Goal: Task Accomplishment & Management: Manage account settings

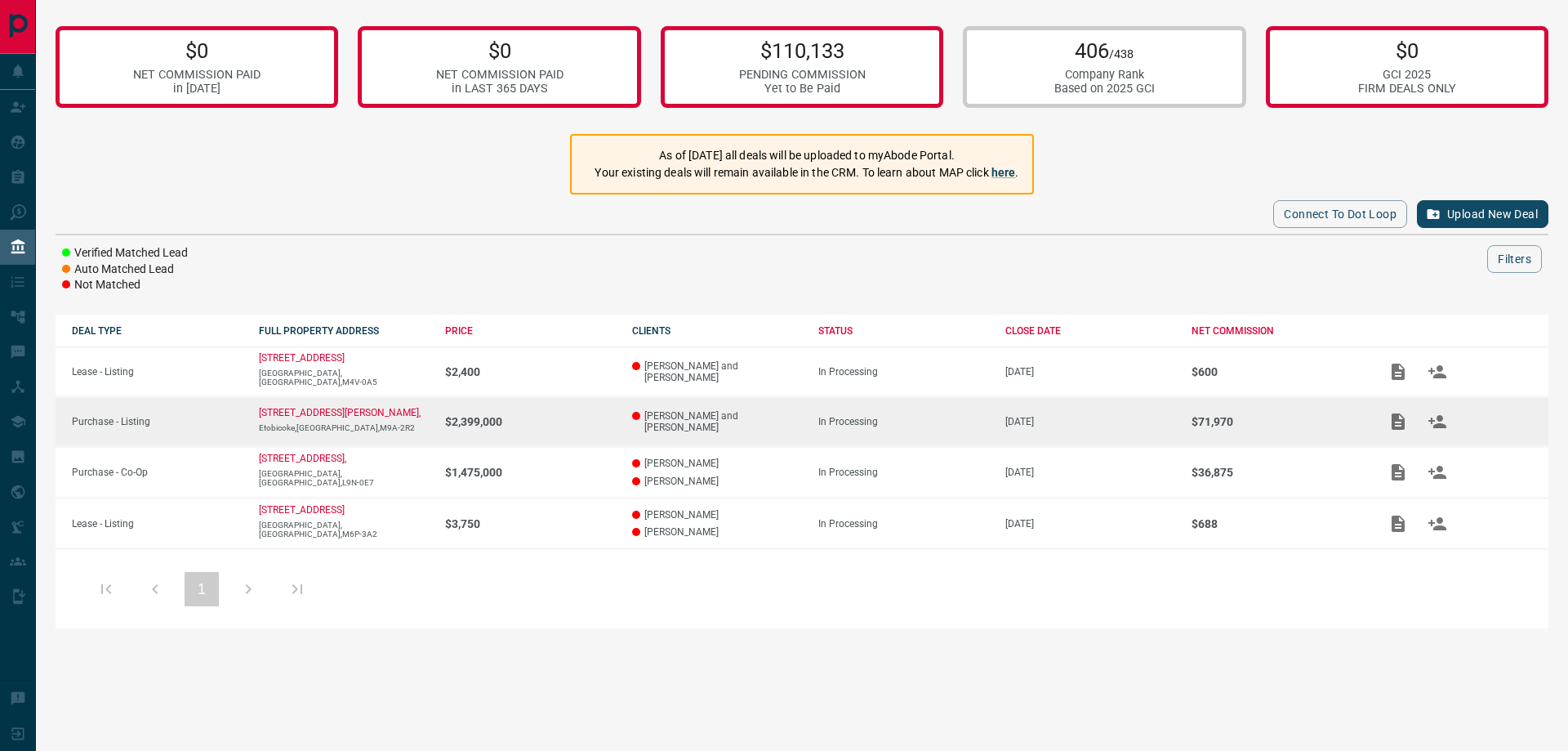
click at [1032, 434] on td "[DATE]" at bounding box center [1083, 422] width 187 height 50
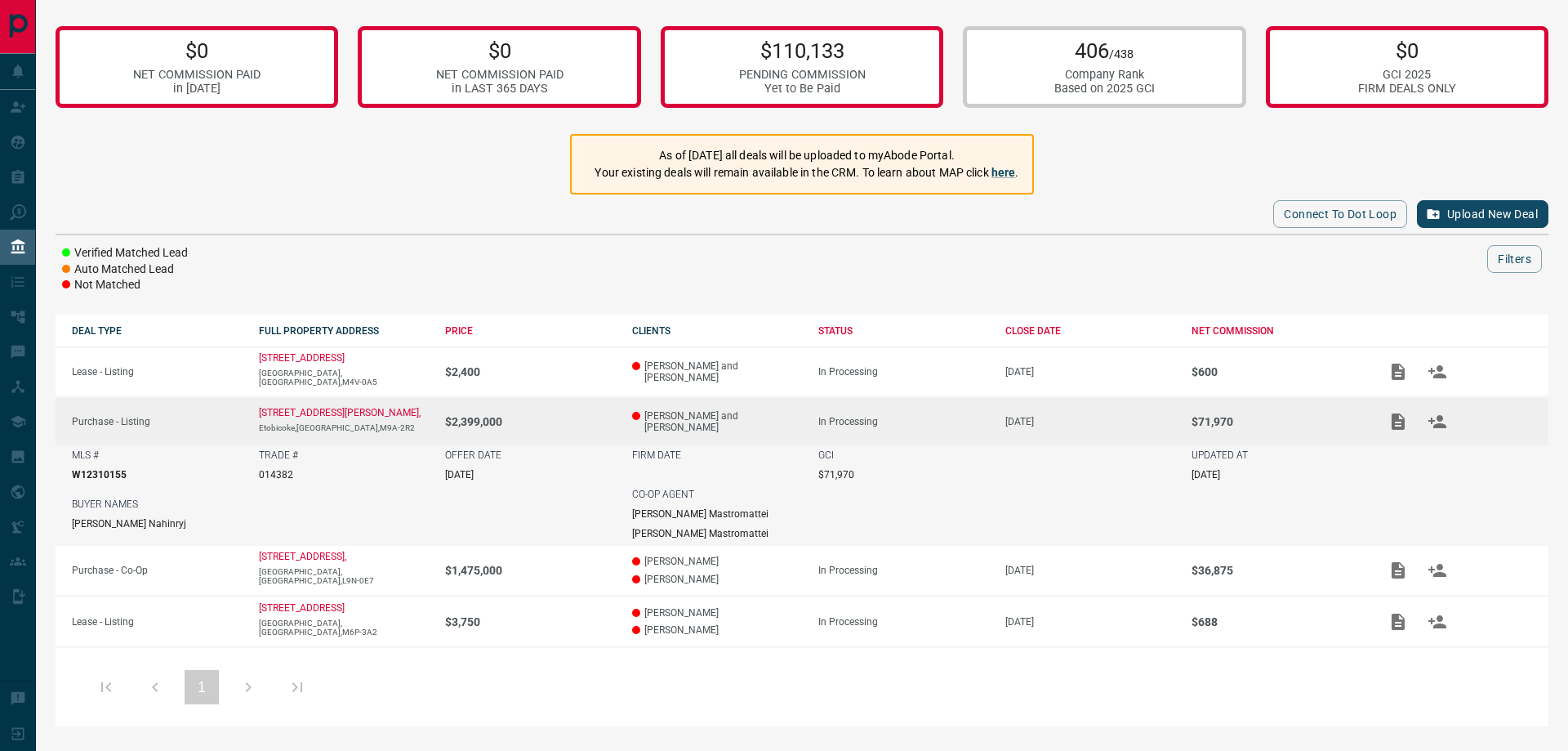
click at [1032, 434] on td "[DATE]" at bounding box center [1083, 421] width 187 height 49
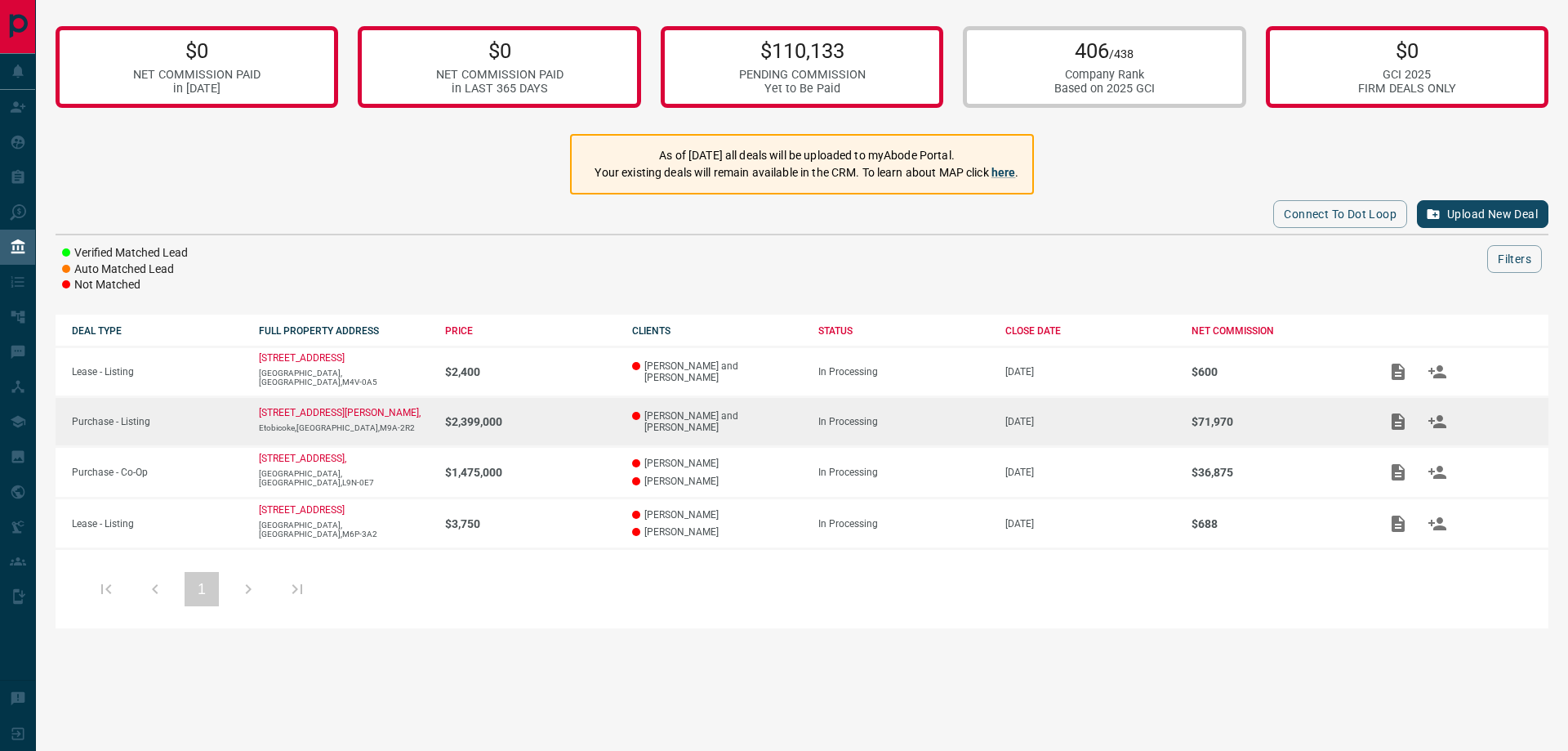
click at [1261, 438] on td "$71,970" at bounding box center [1269, 422] width 187 height 50
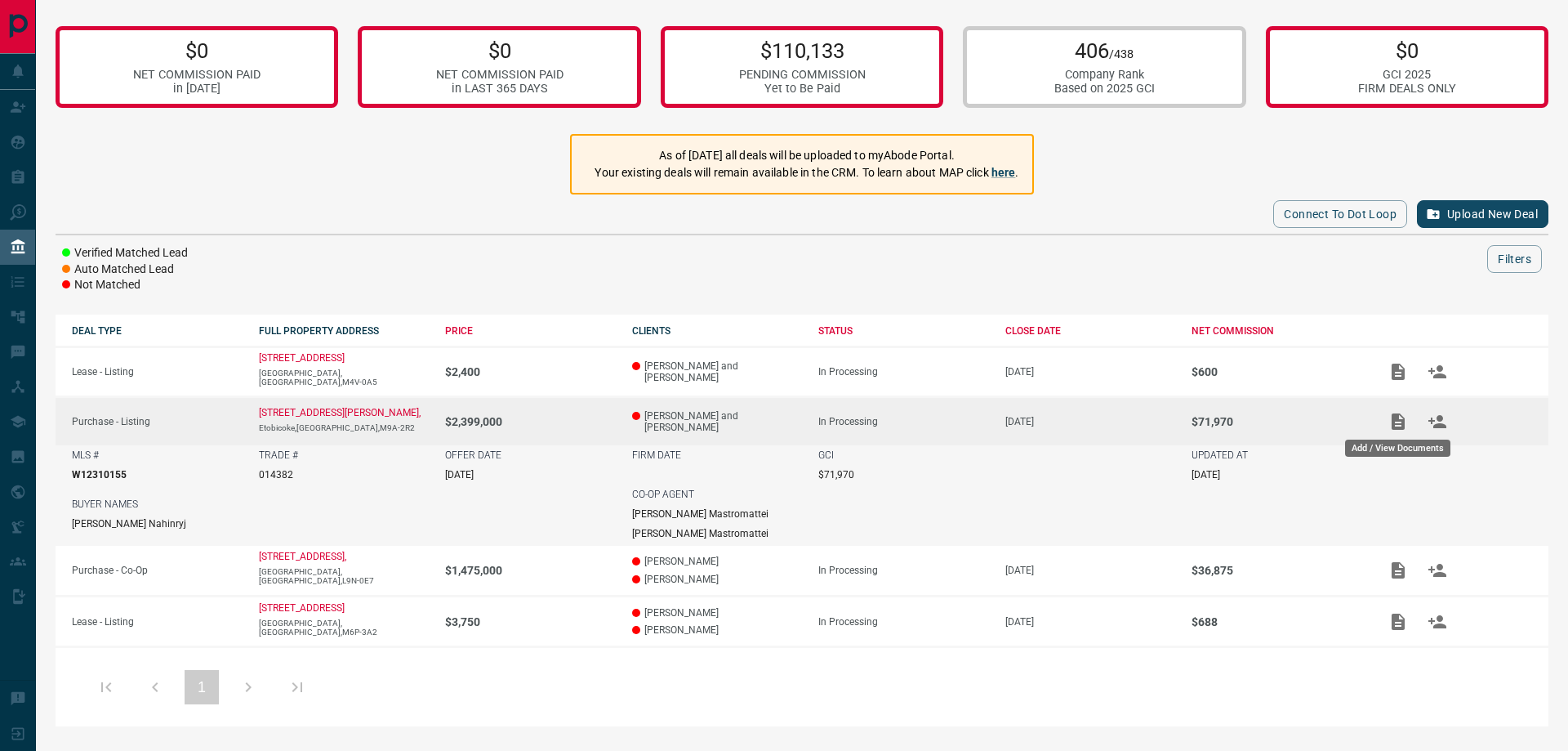
click at [1395, 420] on icon "Add / View Documents" at bounding box center [1398, 421] width 13 height 16
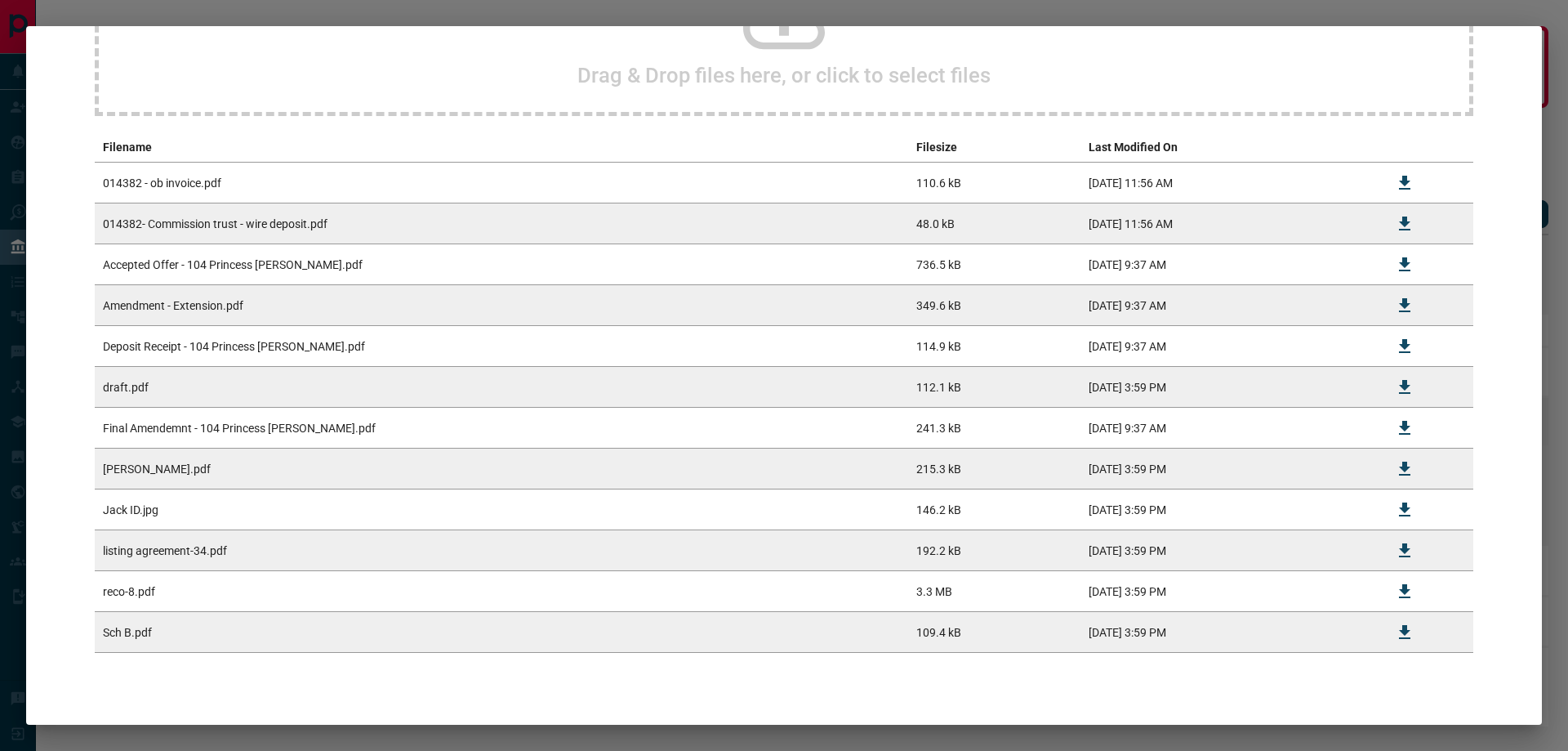
scroll to position [263, 0]
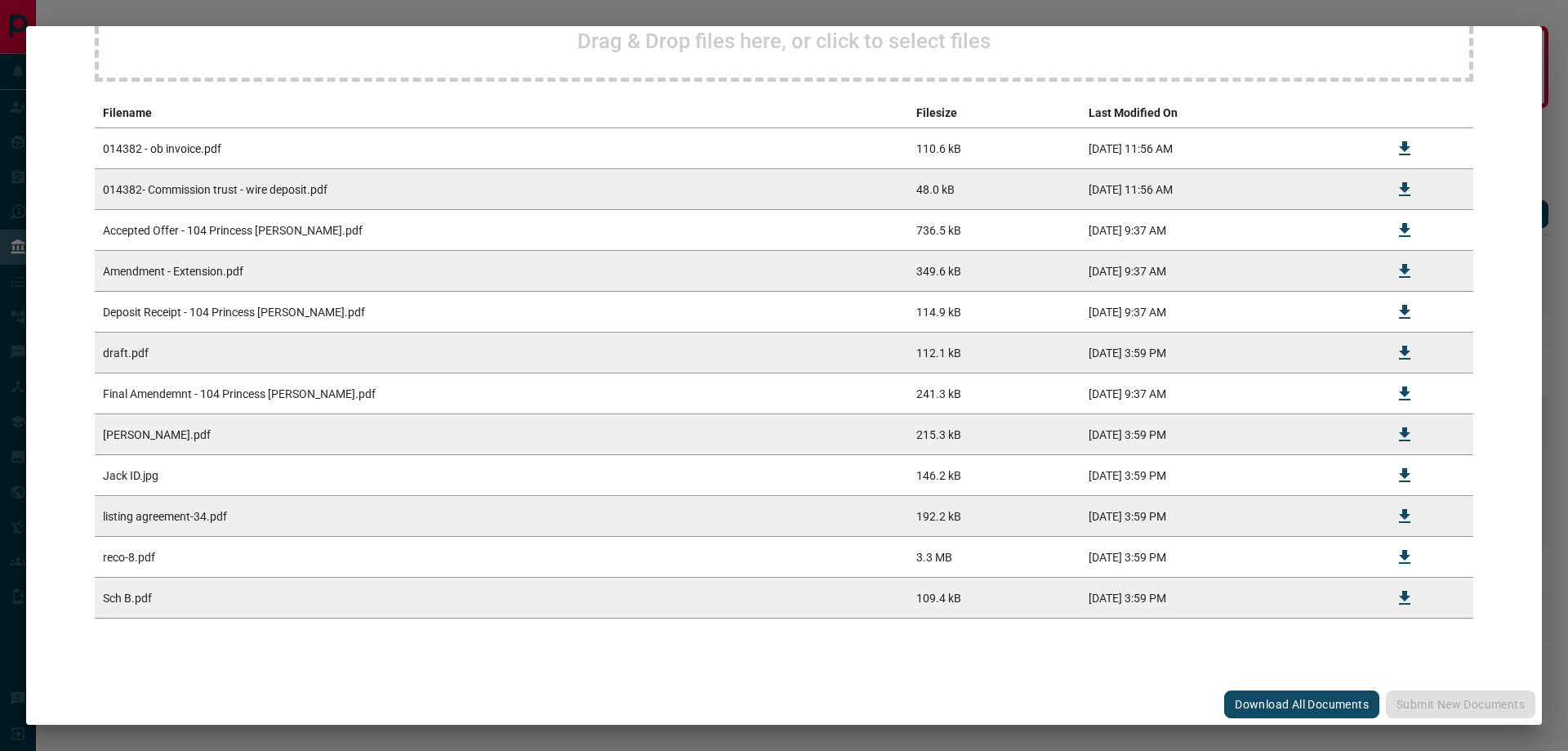
click at [129, 343] on td "draft.pdf" at bounding box center [502, 353] width 814 height 41
click at [1395, 179] on icon "Download" at bounding box center [1405, 189] width 20 height 20
click at [1406, 142] on button "Download" at bounding box center [1405, 149] width 39 height 39
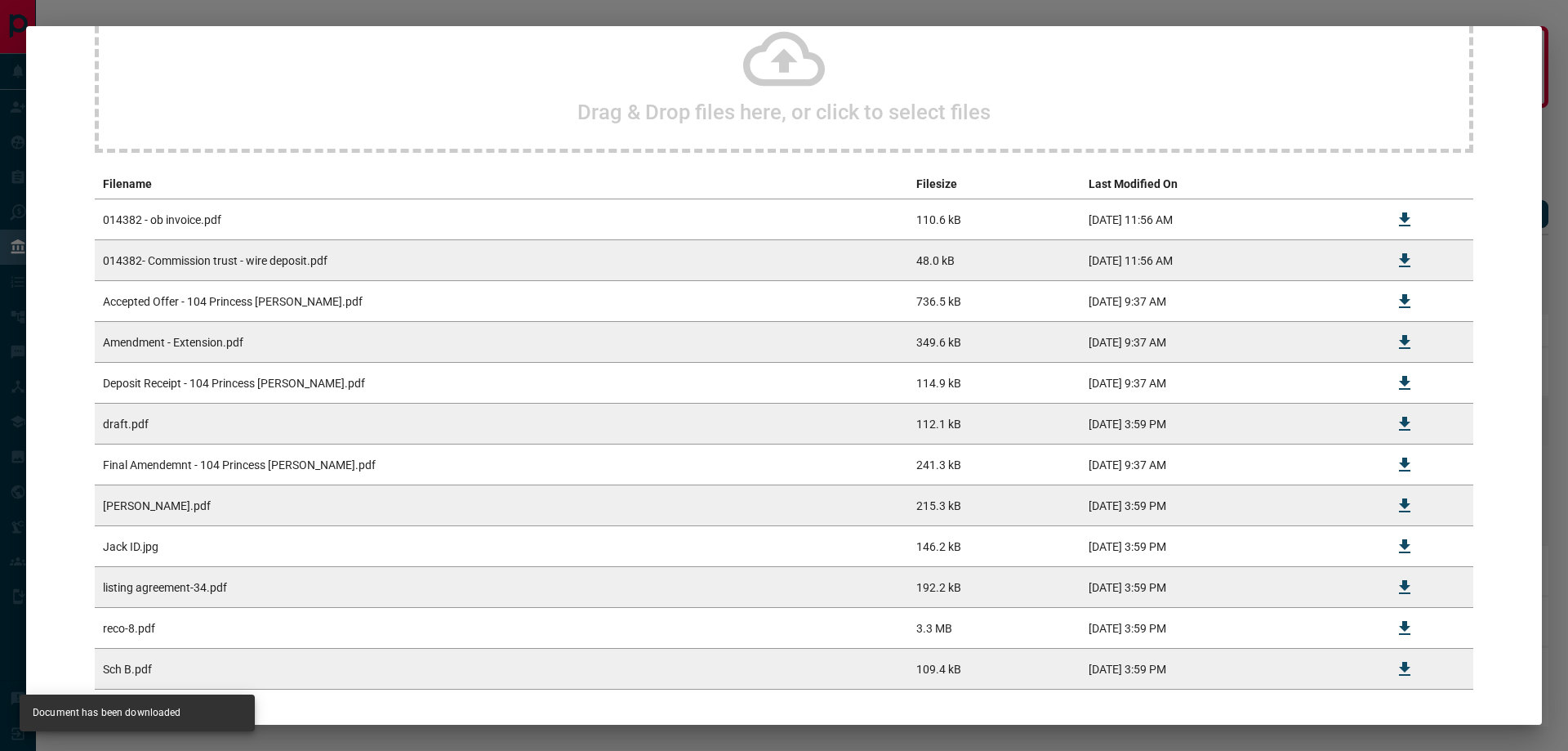
scroll to position [0, 0]
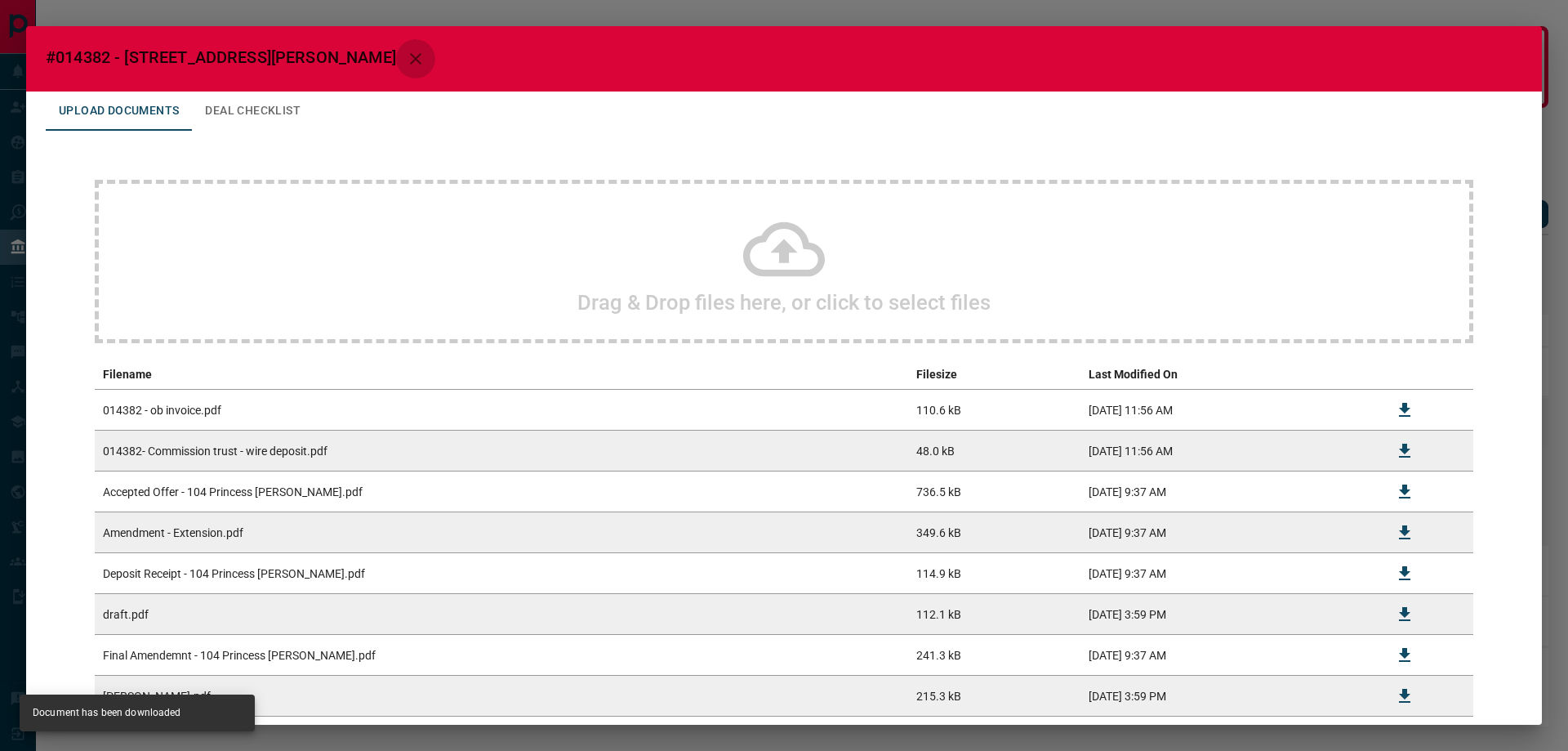
click at [406, 60] on icon "button" at bounding box center [416, 59] width 20 height 20
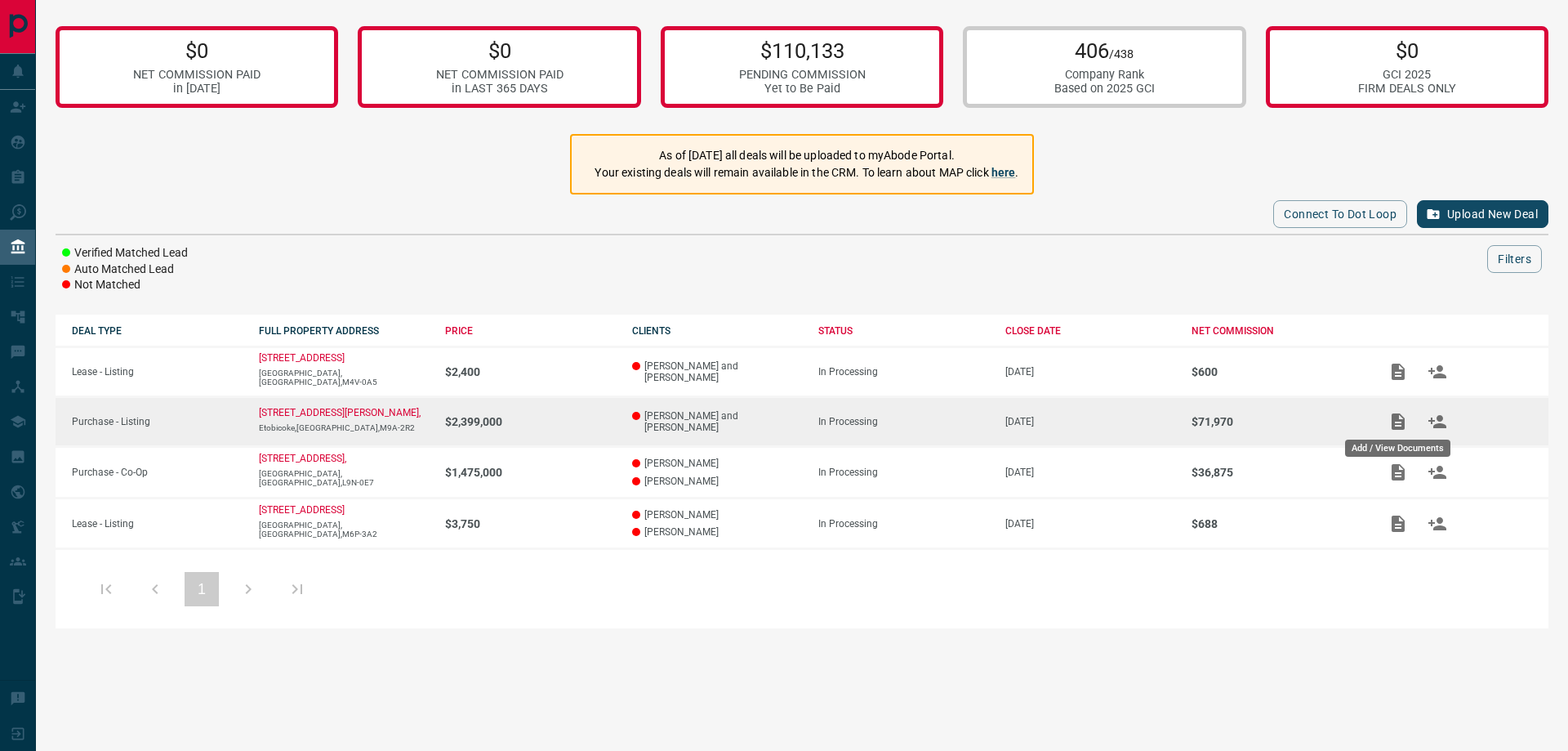
click at [1401, 420] on icon "Add / View Documents" at bounding box center [1398, 421] width 20 height 20
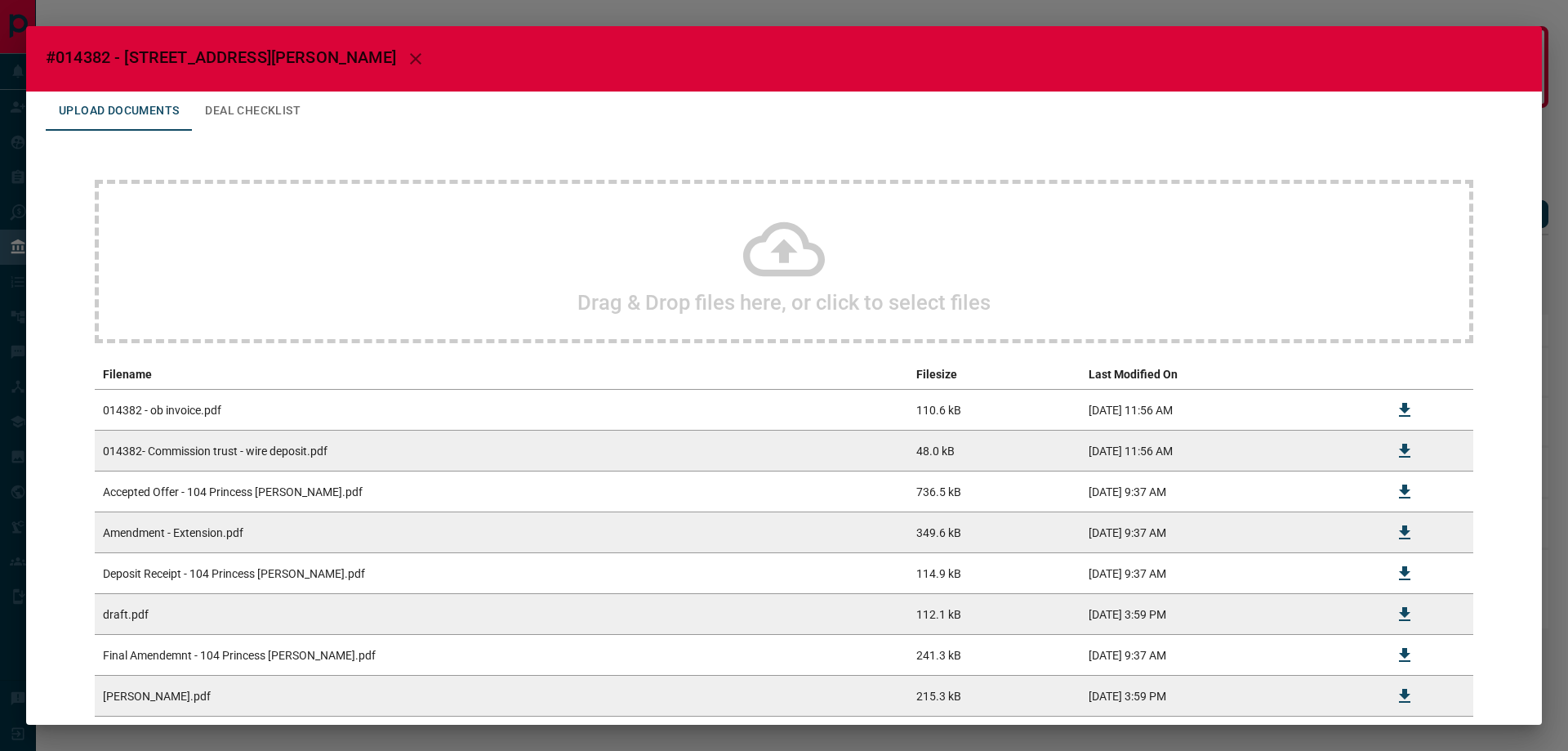
click at [284, 101] on button "Deal Checklist" at bounding box center [253, 112] width 121 height 39
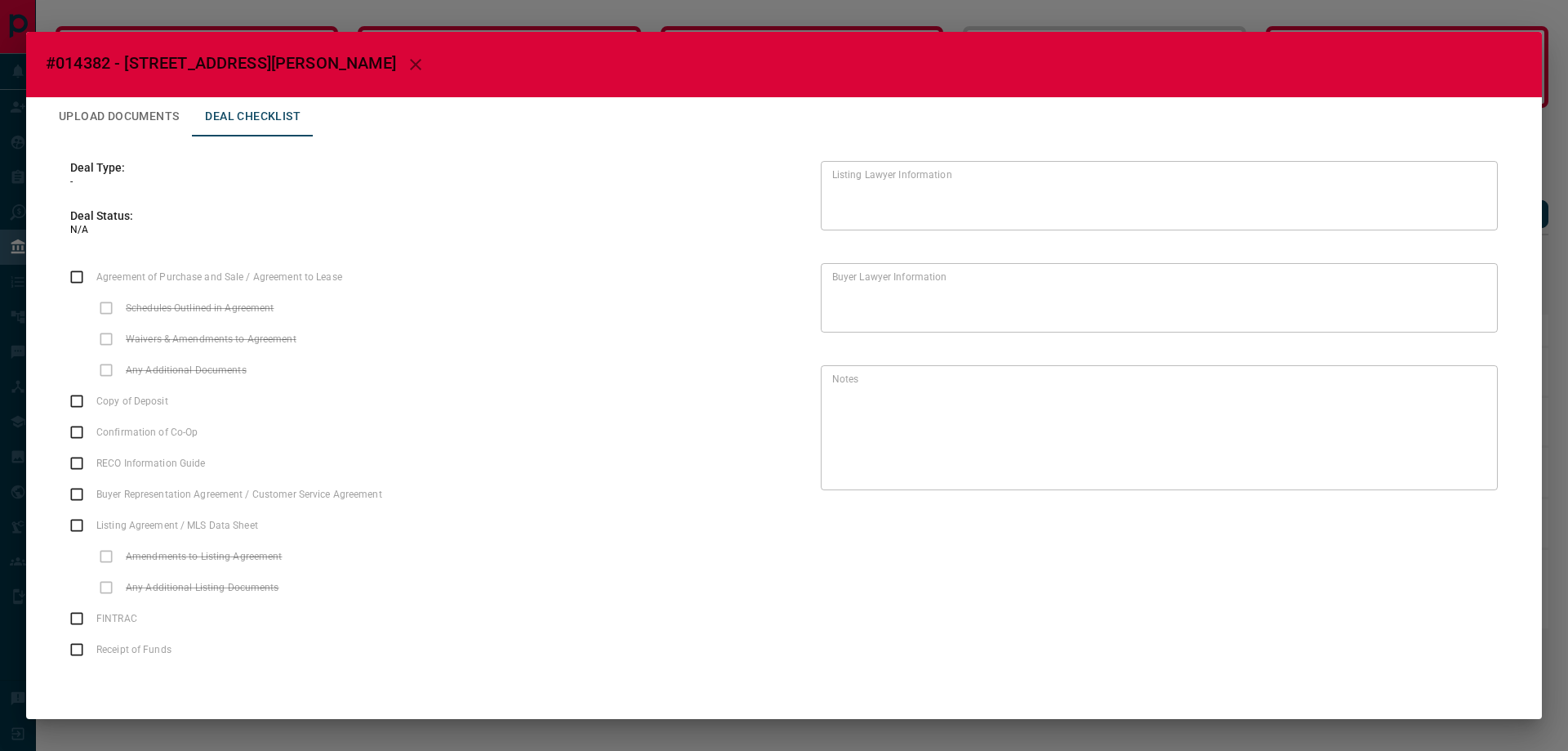
click at [77, 276] on label "Agreement of Purchase and Sale / Agreement to Lease" at bounding box center [203, 277] width 285 height 31
click at [97, 122] on button "Upload Documents" at bounding box center [119, 117] width 146 height 39
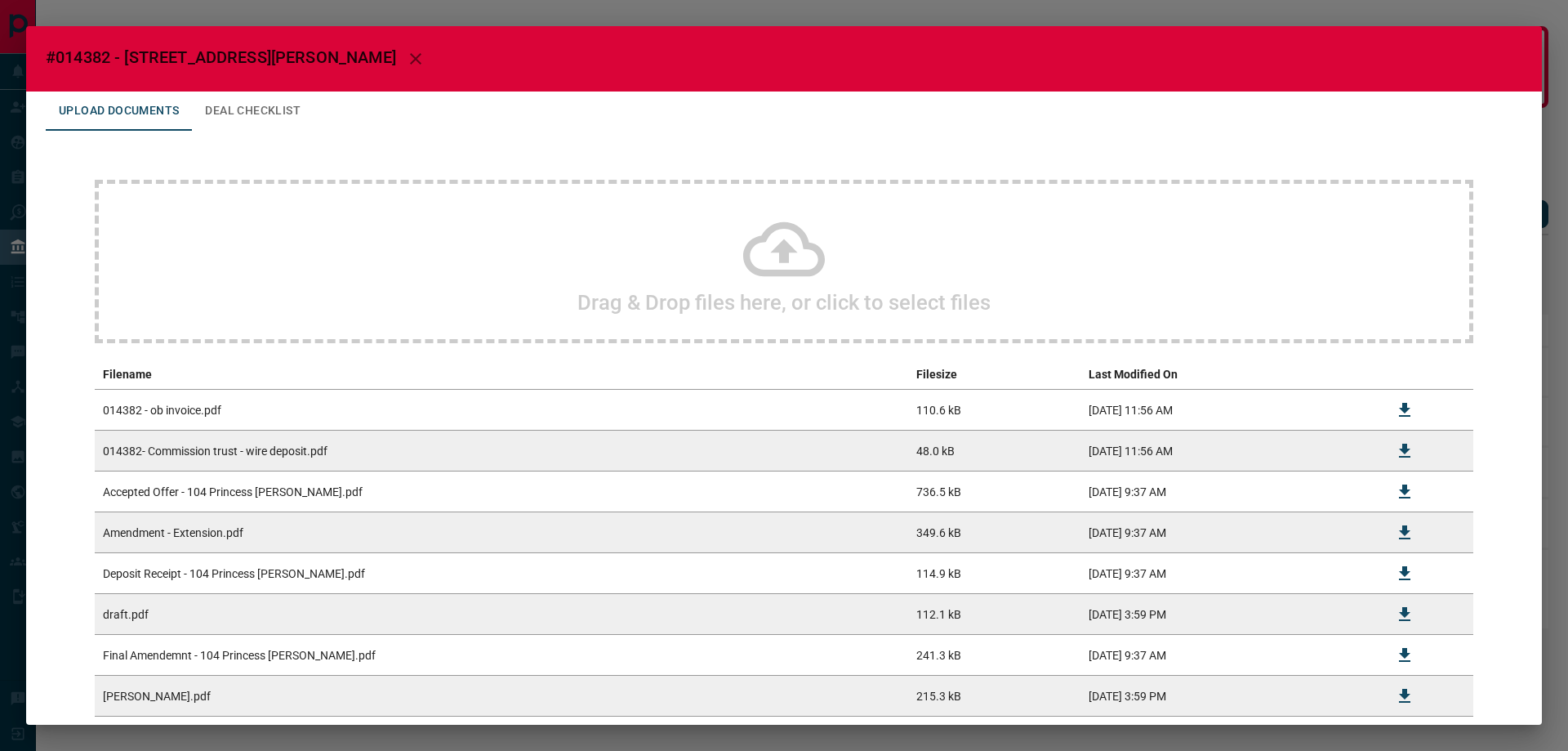
click at [410, 55] on icon "button" at bounding box center [415, 58] width 12 height 12
